Goal: Information Seeking & Learning: Learn about a topic

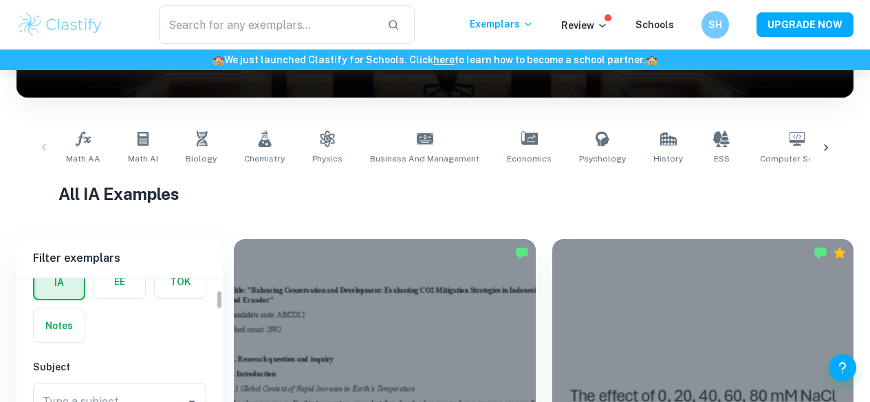
scroll to position [78, 0]
click at [269, 153] on span "Chemistry" at bounding box center [264, 159] width 41 height 12
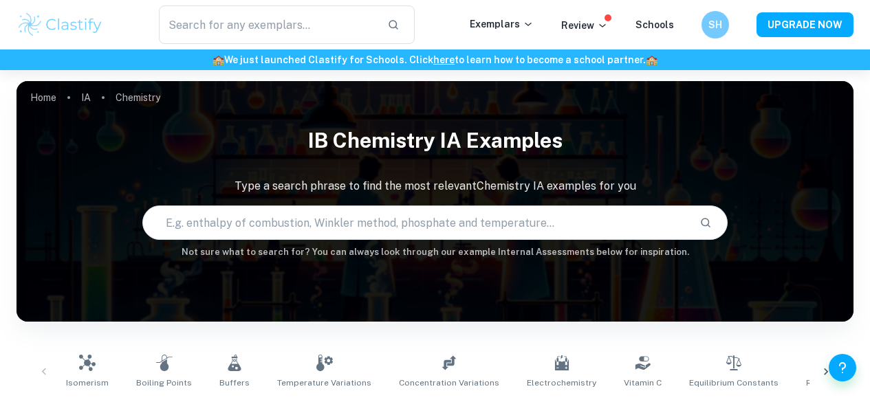
click at [300, 235] on input "text" at bounding box center [416, 222] width 546 height 38
type input "how does the solubility of calcium ion in milk change with temperature"
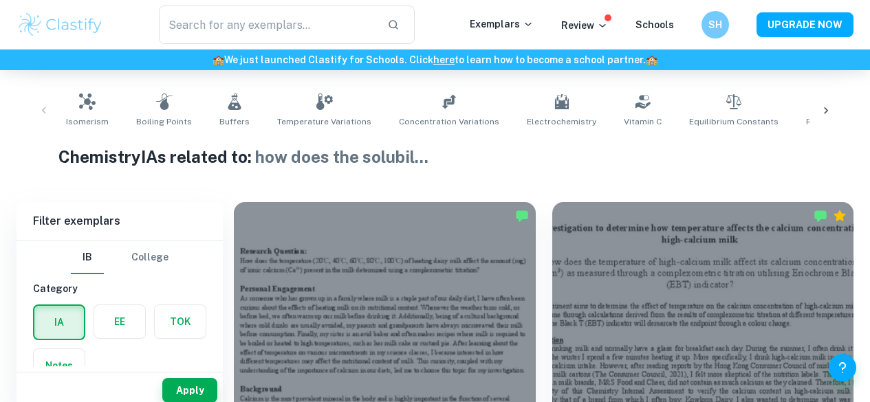
scroll to position [386, 0]
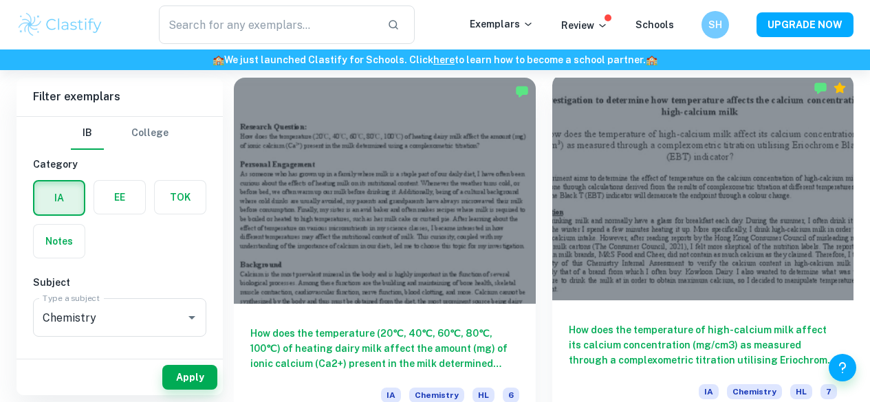
click at [569, 322] on h6 "How does the temperature of high-calcium milk affect its calcium concentration …" at bounding box center [703, 344] width 269 height 45
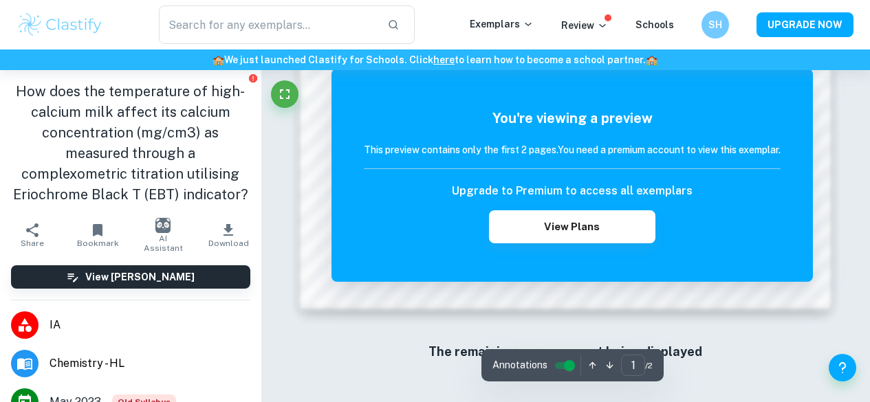
scroll to position [1149, 0]
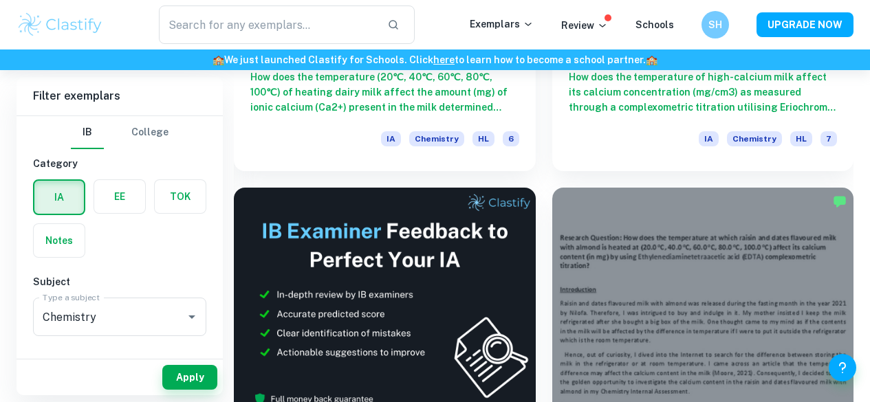
scroll to position [642, 0]
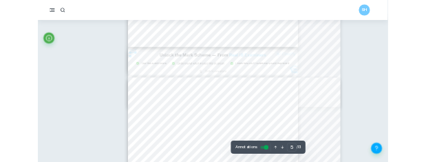
scroll to position [2735, 0]
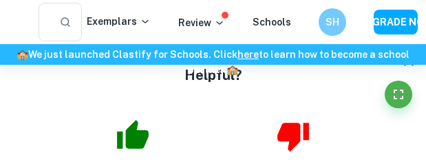
type input "3"
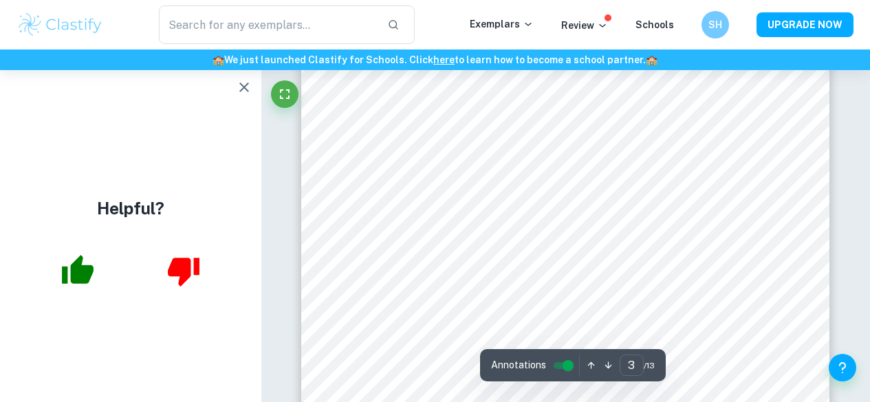
scroll to position [1915, 0]
